Goal: Find specific page/section: Find specific page/section

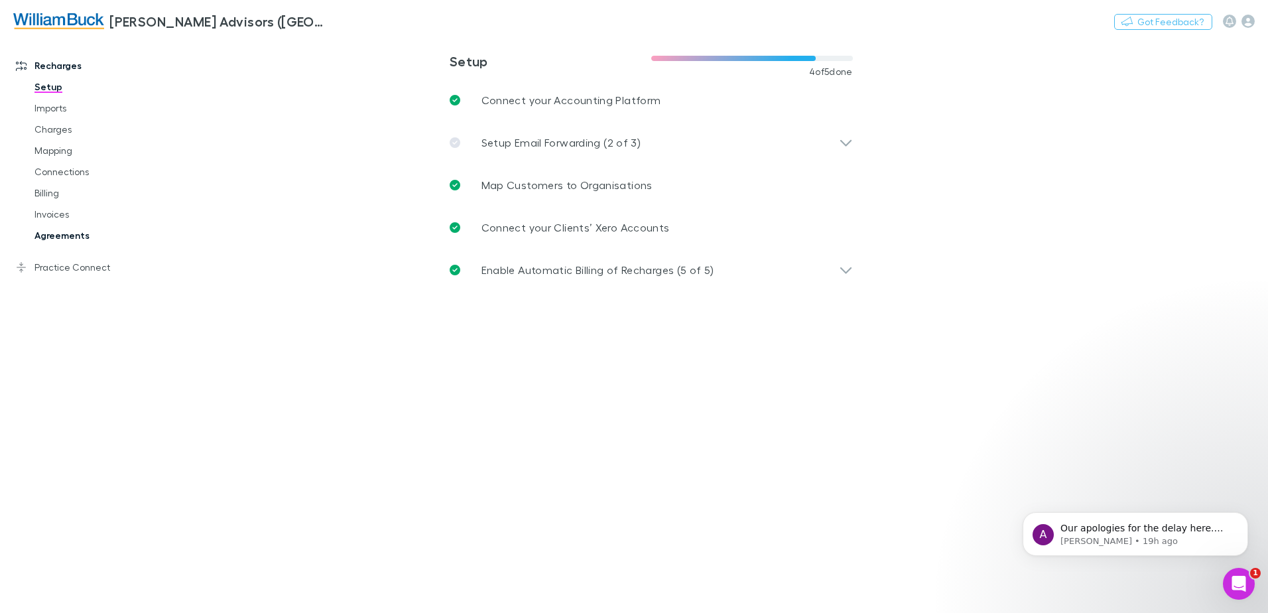
click at [66, 236] on link "Agreements" at bounding box center [100, 235] width 158 height 21
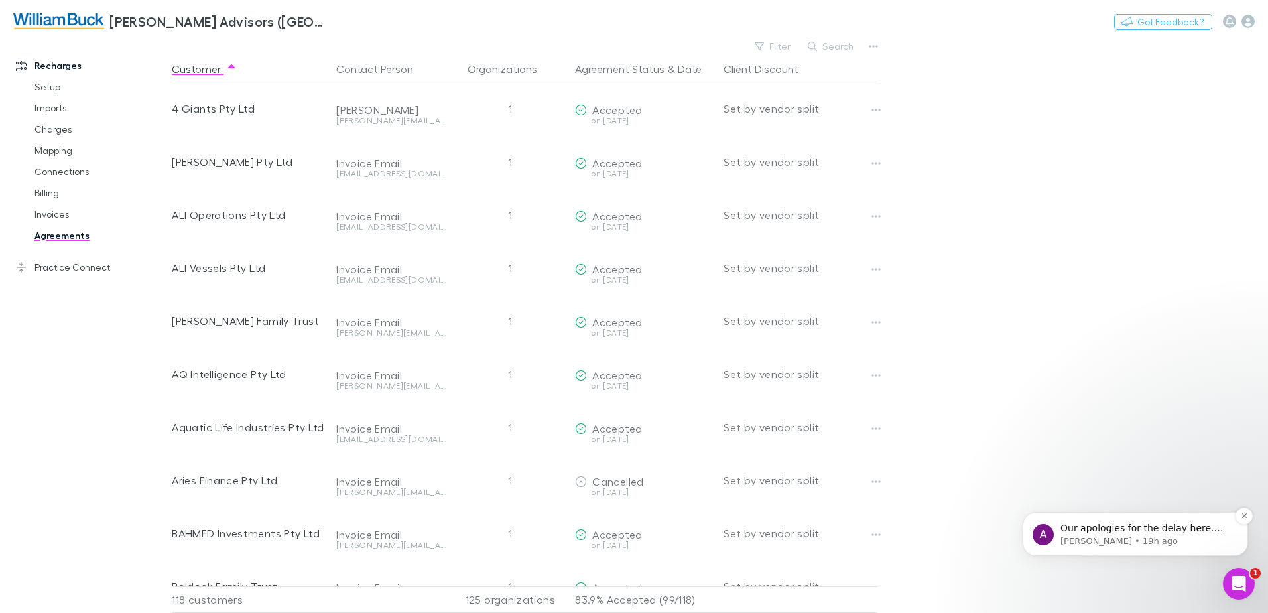
click at [1107, 532] on span "Our apologies for the delay here. The ones in June are for the last financial y…" at bounding box center [1143, 554] width 166 height 64
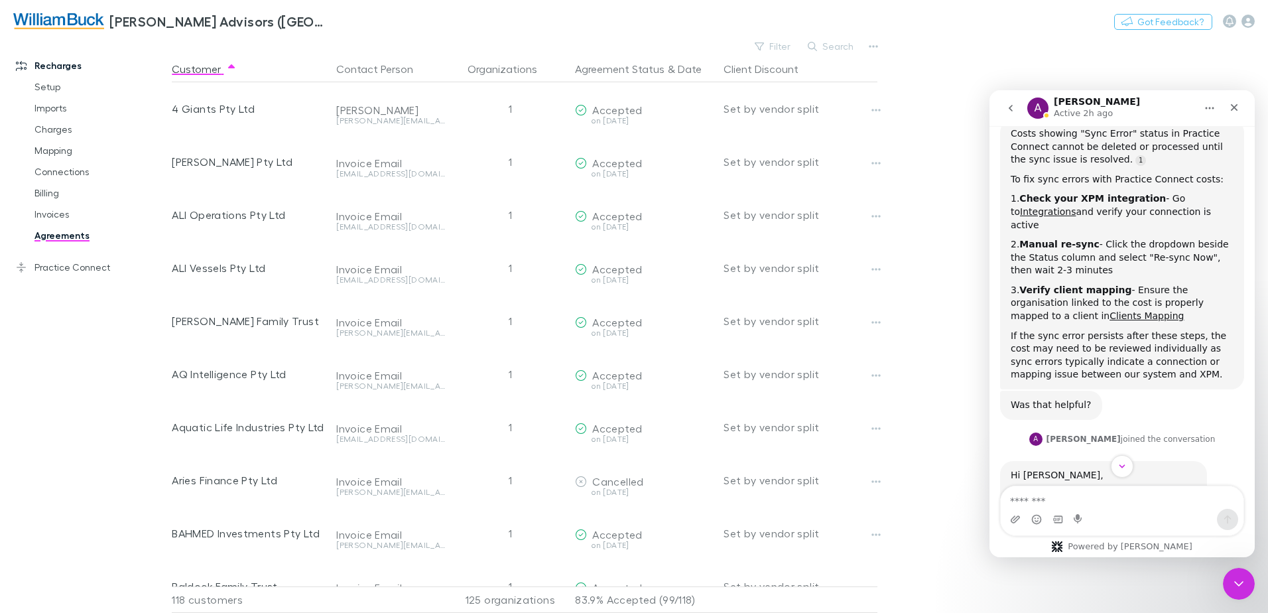
scroll to position [902, 0]
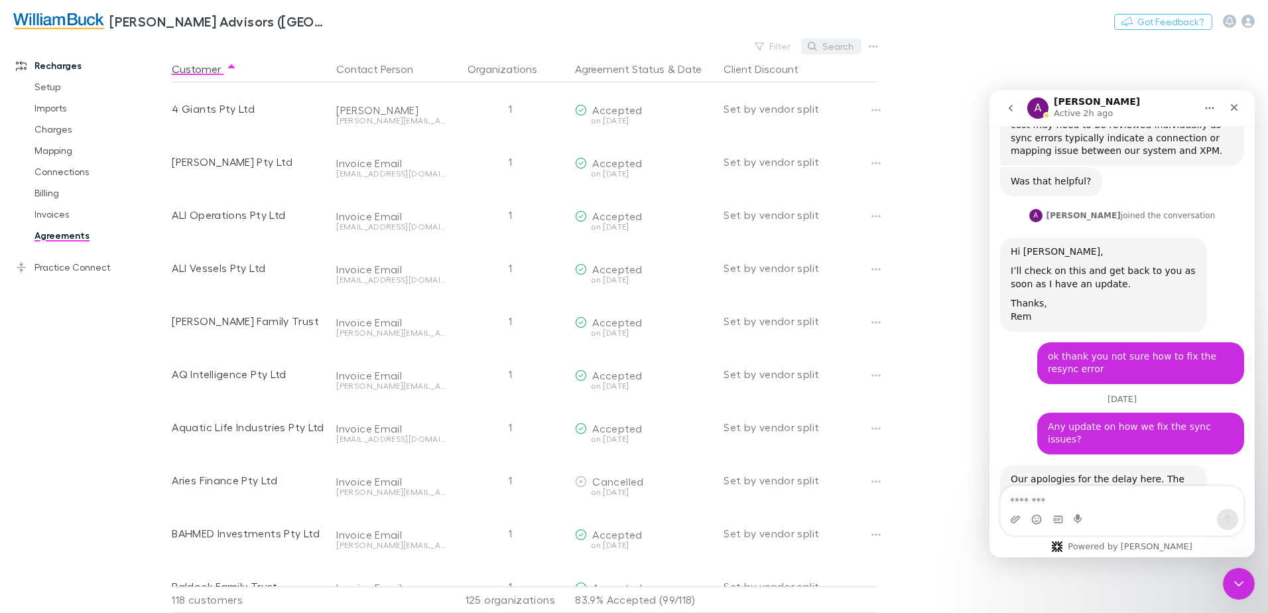
click at [839, 46] on button "Search" at bounding box center [831, 46] width 60 height 16
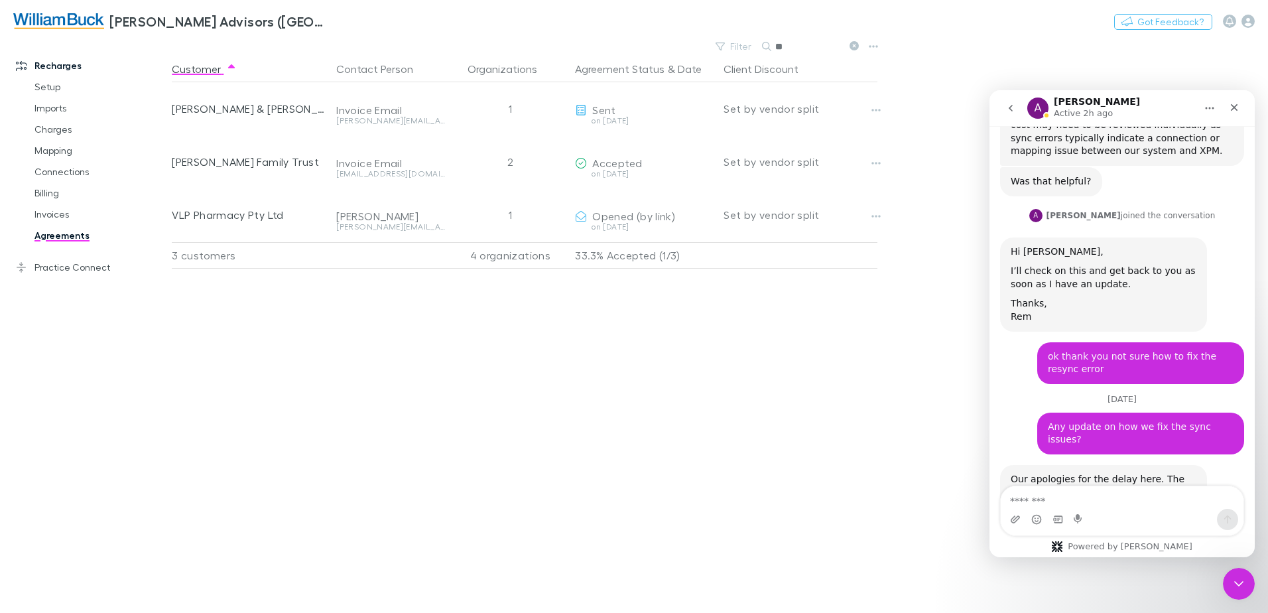
type input "*"
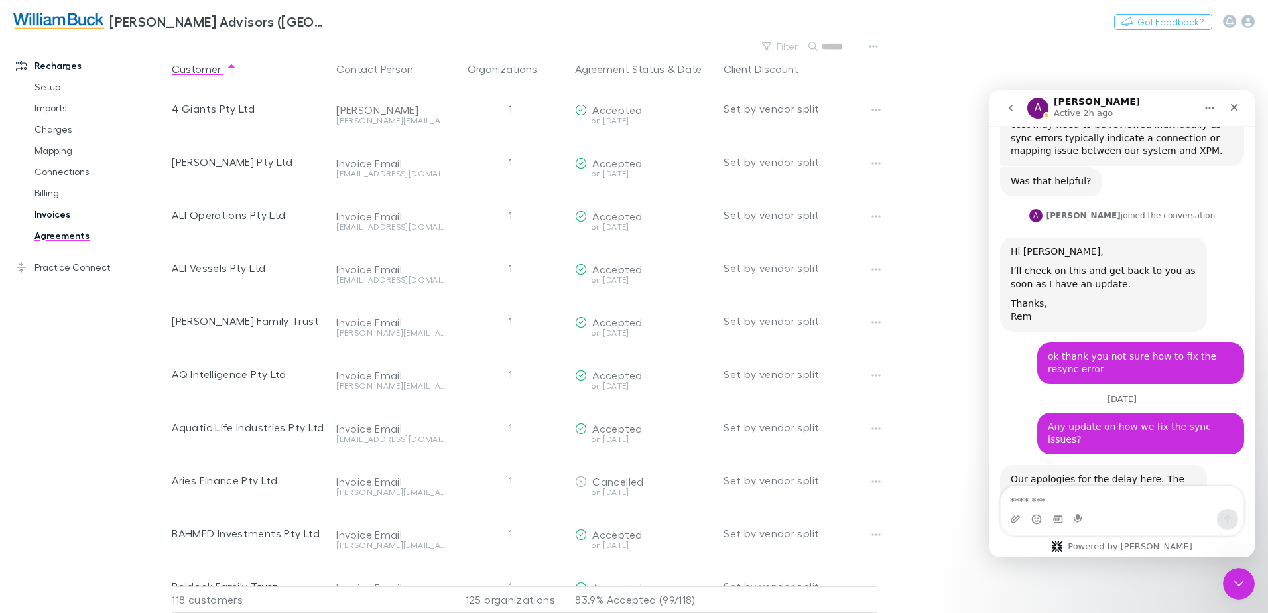
click at [52, 215] on link "Invoices" at bounding box center [100, 214] width 158 height 21
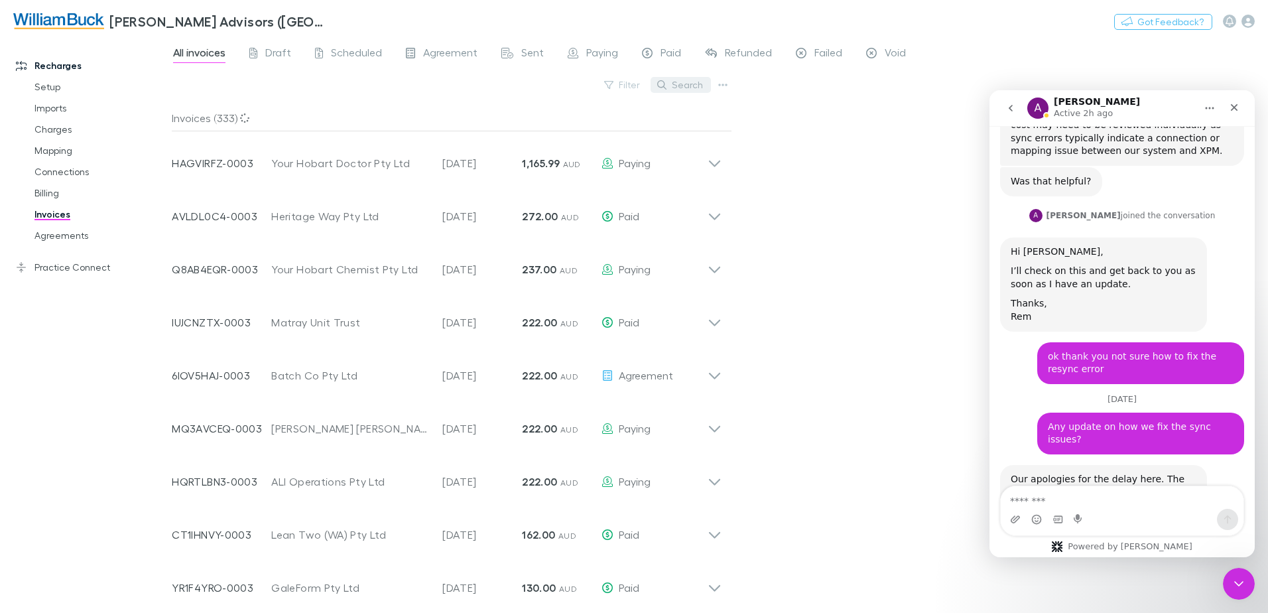
click at [683, 84] on button "Search" at bounding box center [680, 85] width 60 height 16
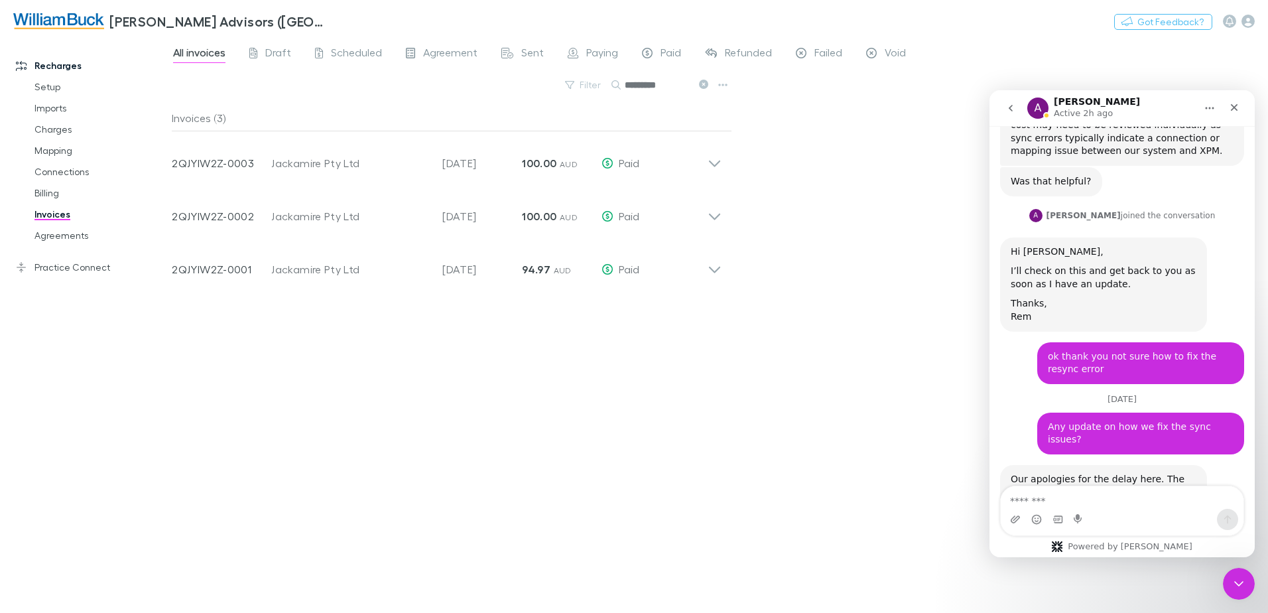
type input "*********"
click at [64, 237] on link "Agreements" at bounding box center [100, 235] width 158 height 21
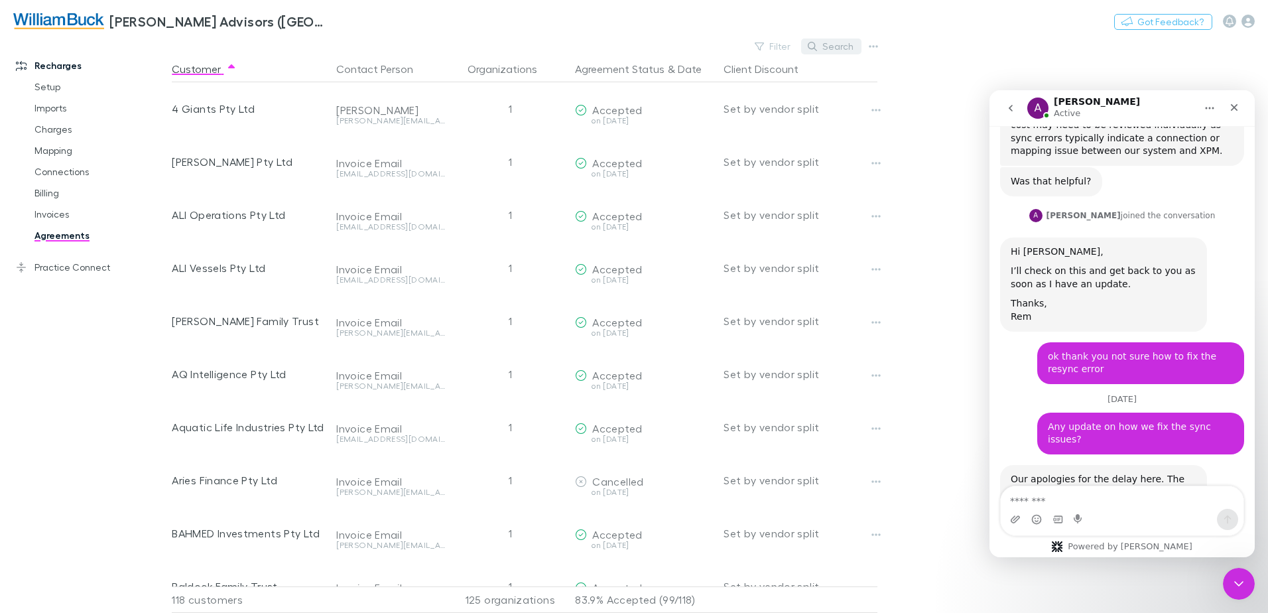
click at [827, 48] on button "Search" at bounding box center [831, 46] width 60 height 16
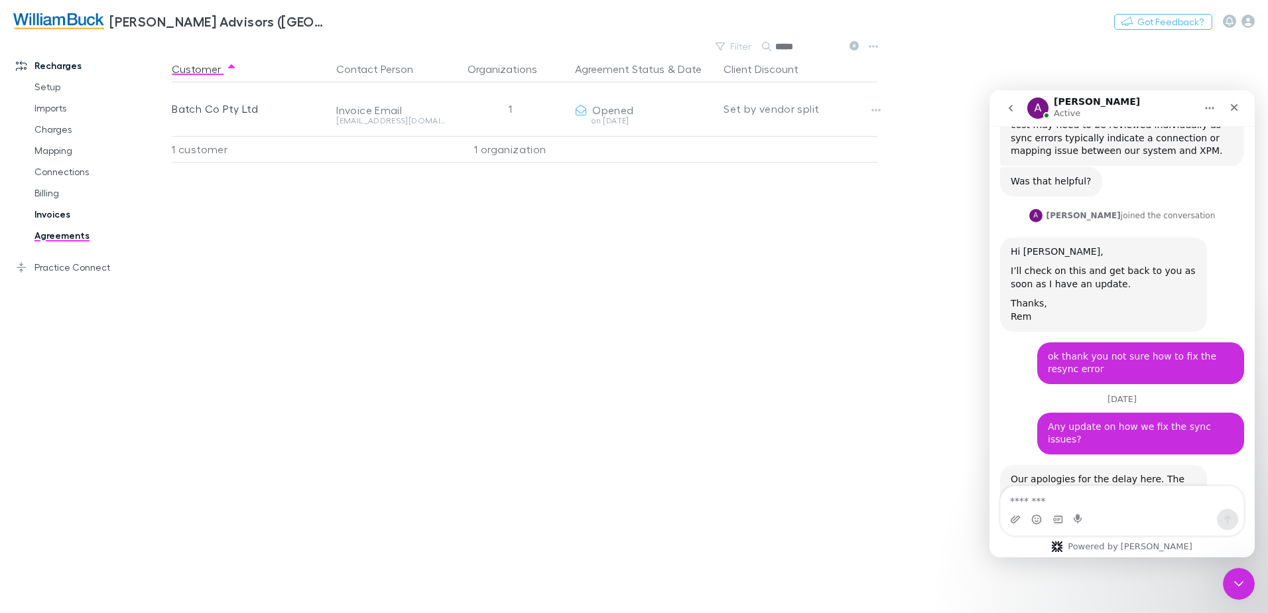
type input "*****"
click at [53, 216] on link "Invoices" at bounding box center [100, 214] width 158 height 21
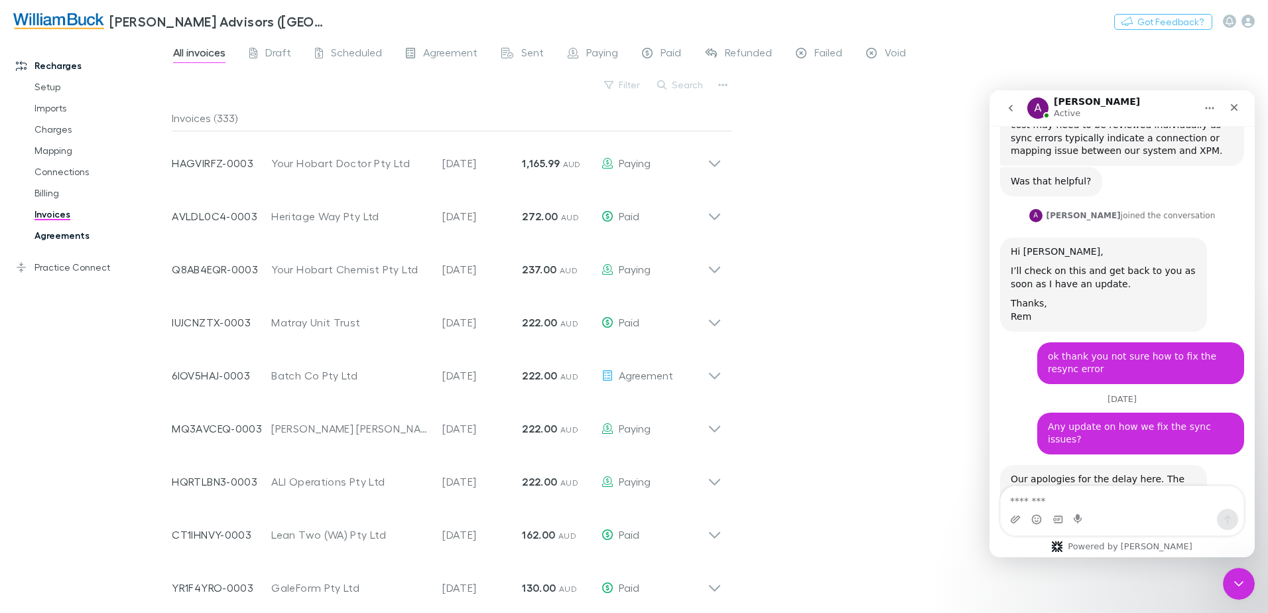
click at [66, 237] on link "Agreements" at bounding box center [100, 235] width 158 height 21
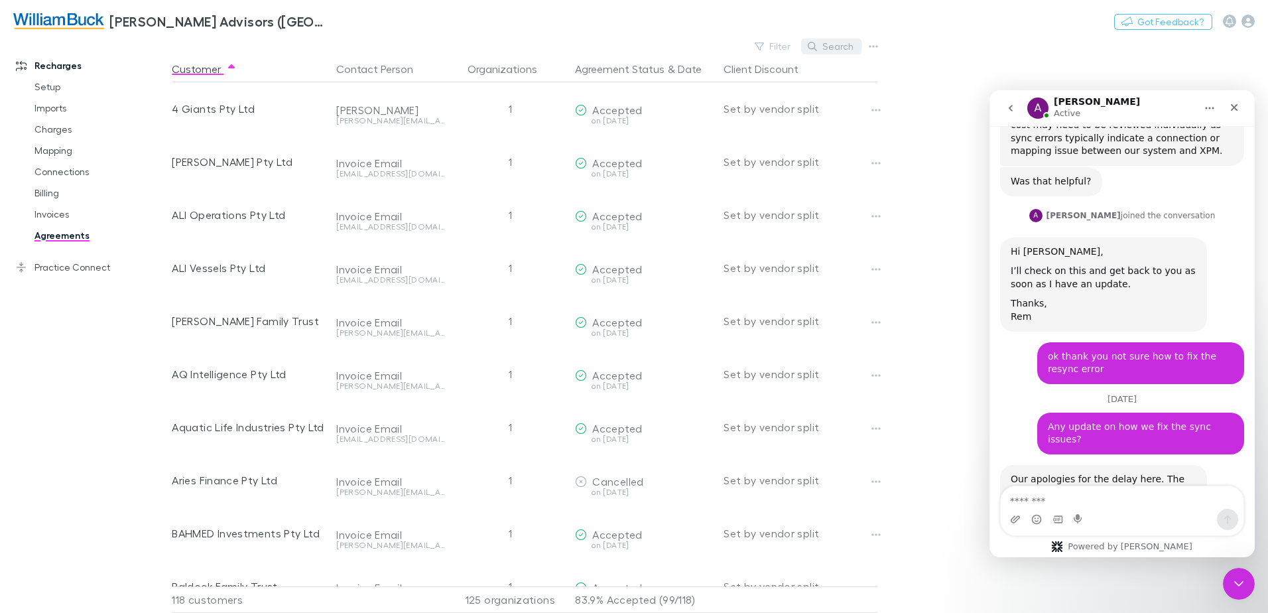
click at [825, 48] on button "Search" at bounding box center [831, 46] width 60 height 16
click at [802, 48] on input "text" at bounding box center [808, 46] width 66 height 19
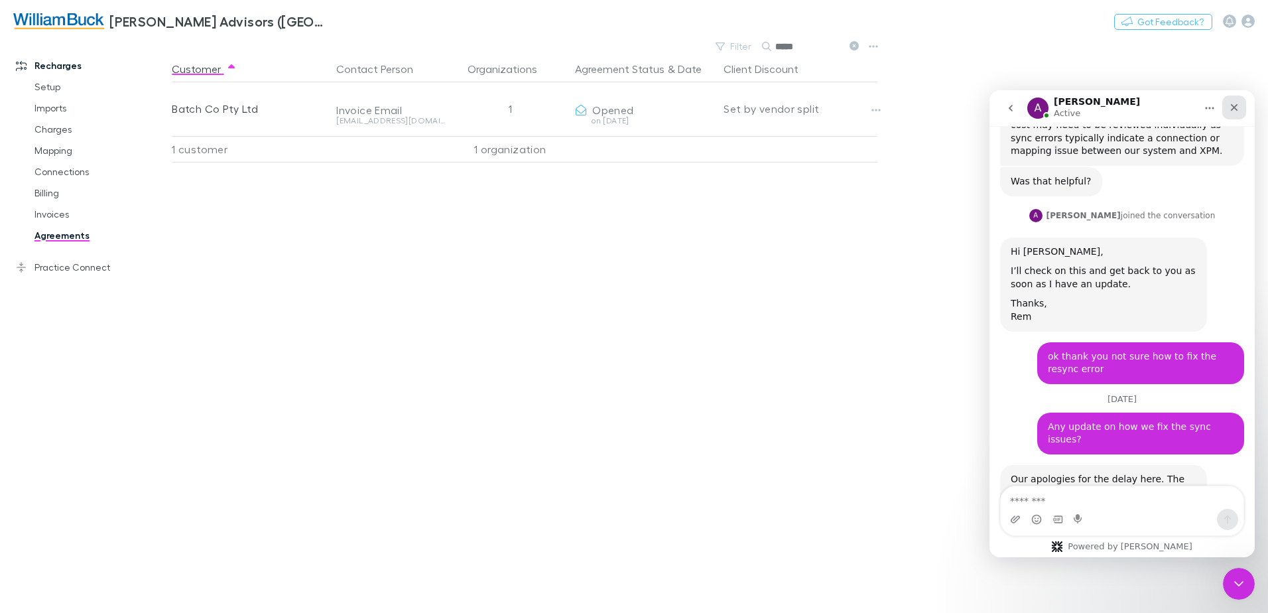
type input "*****"
click at [1237, 103] on icon "Close" at bounding box center [1234, 107] width 11 height 11
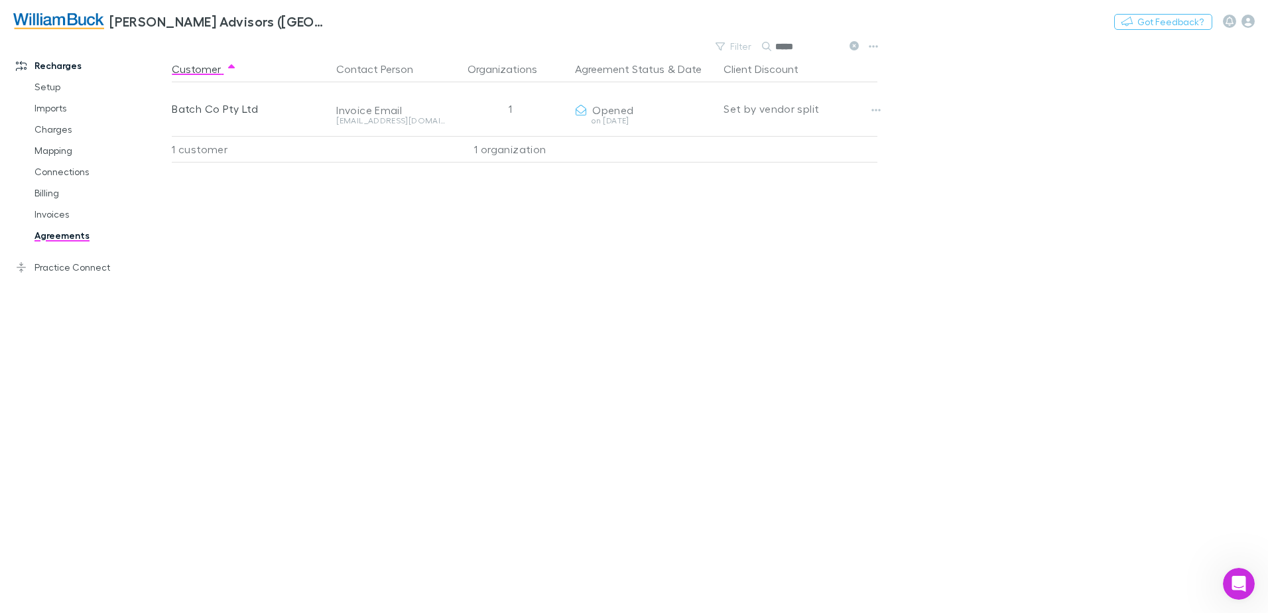
scroll to position [902, 0]
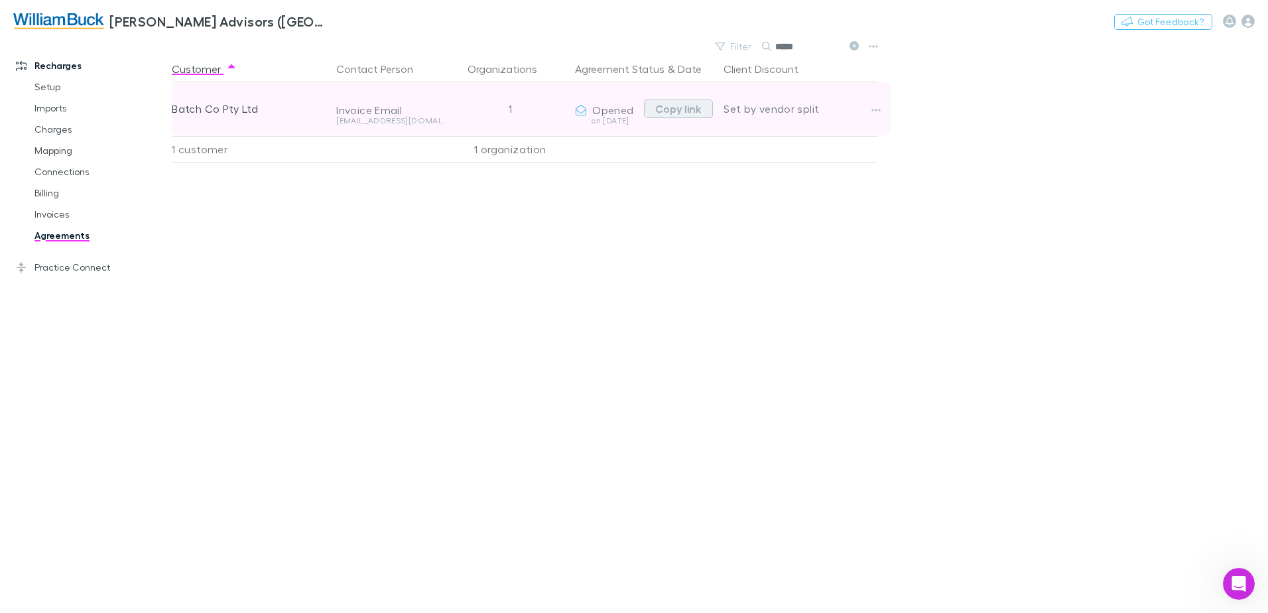
click at [675, 109] on button "Copy link" at bounding box center [678, 108] width 69 height 19
